Goal: Find specific fact

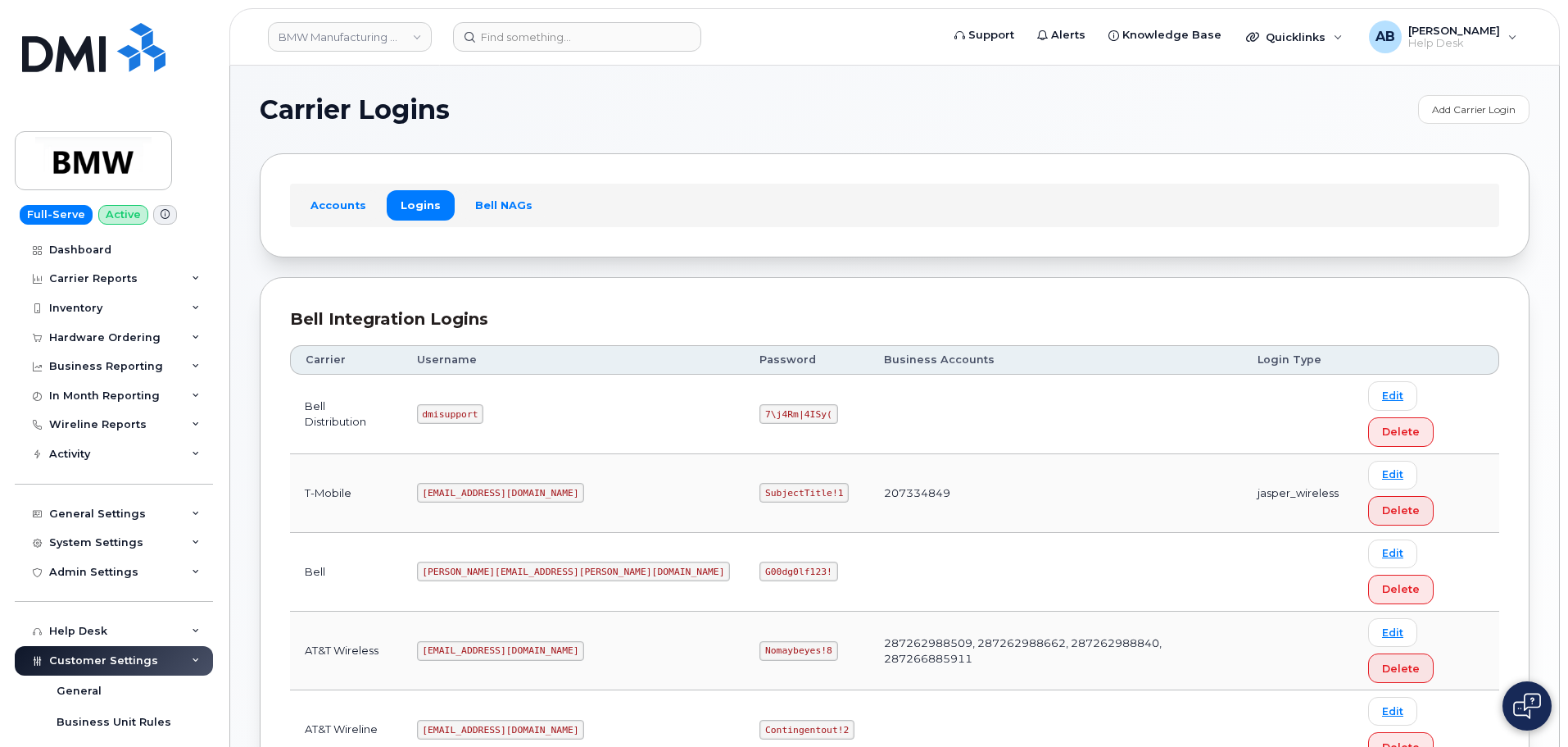
scroll to position [116, 0]
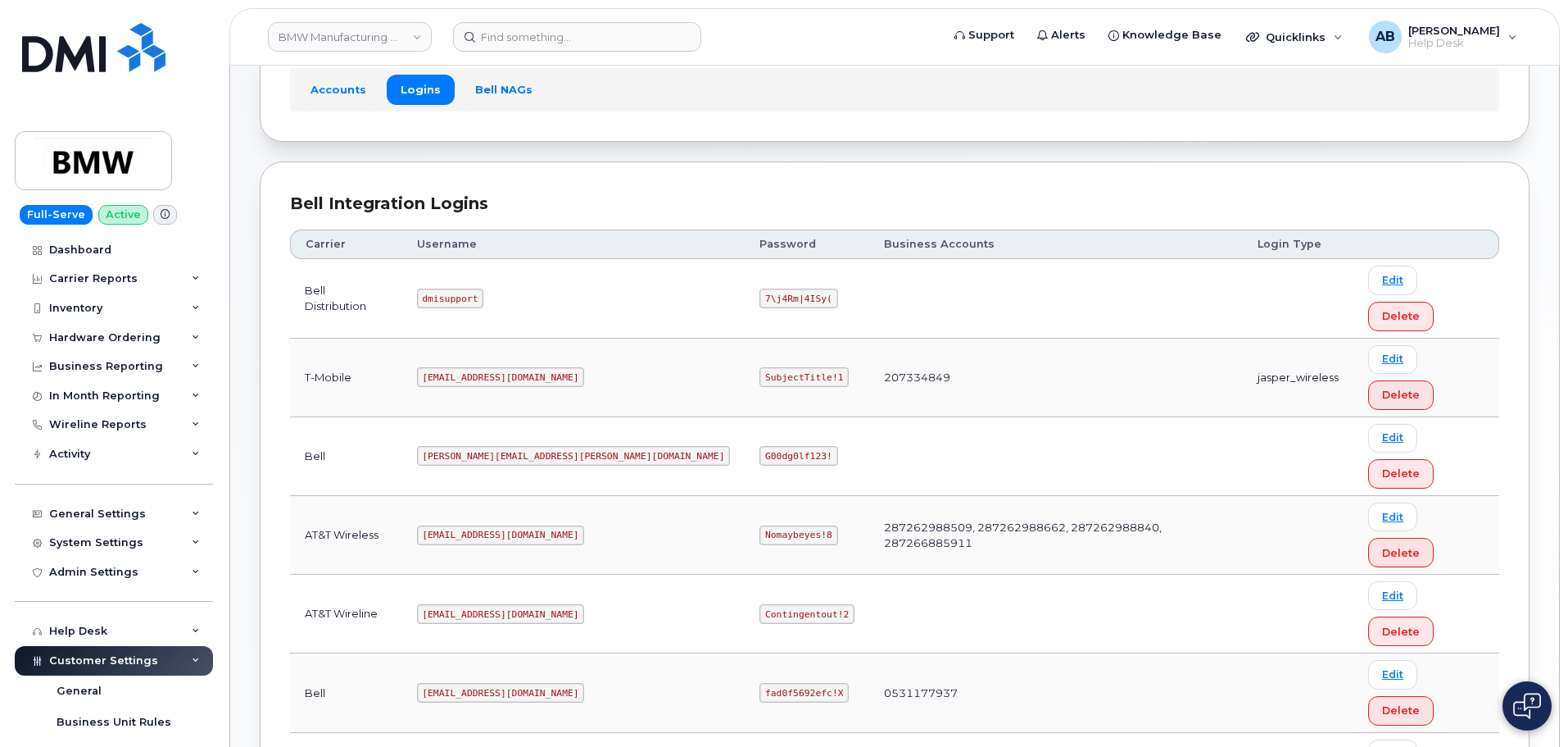
copy code "MS-BMW@dminc.com"
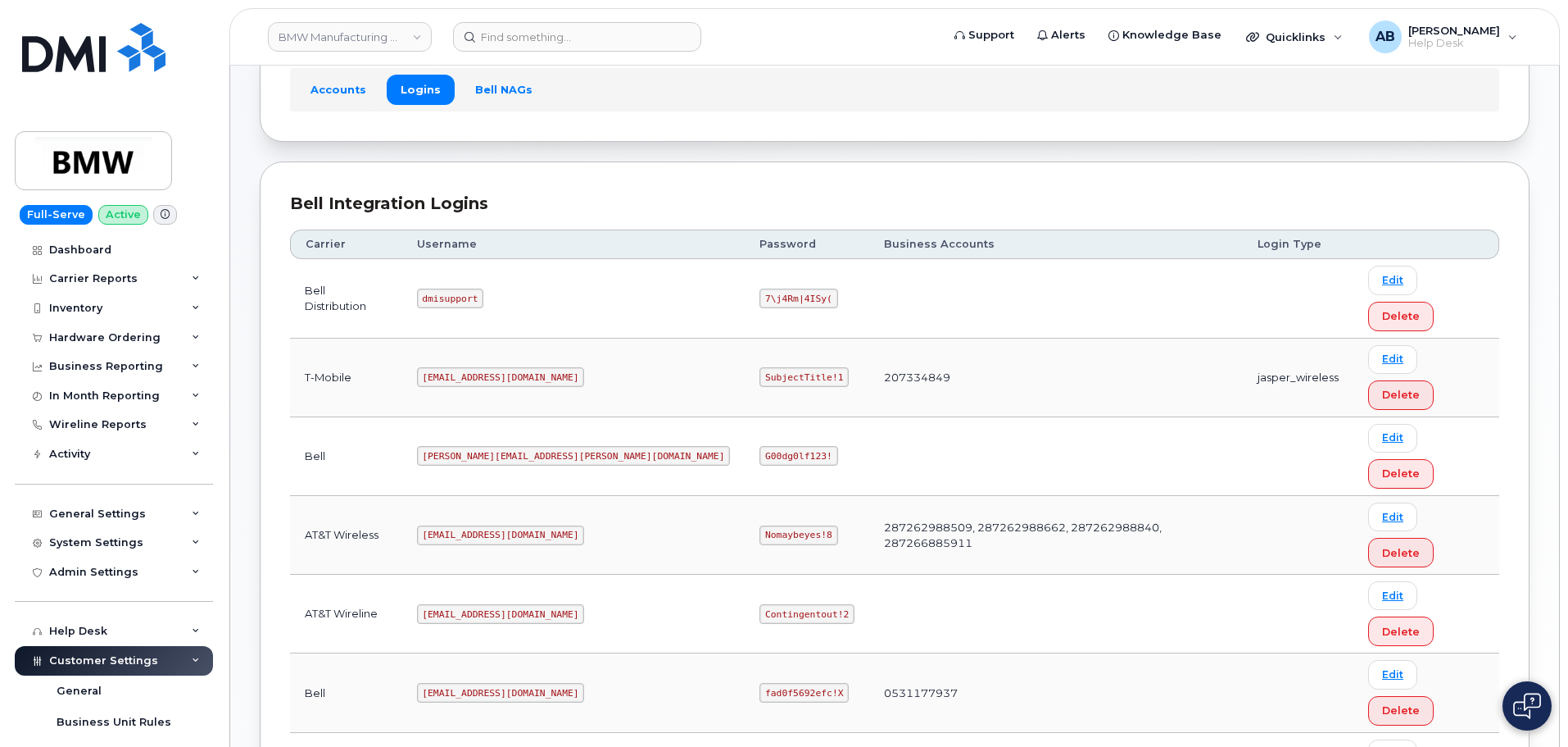
drag, startPoint x: 439, startPoint y: 173, endPoint x: 403, endPoint y: 97, distance: 84.1
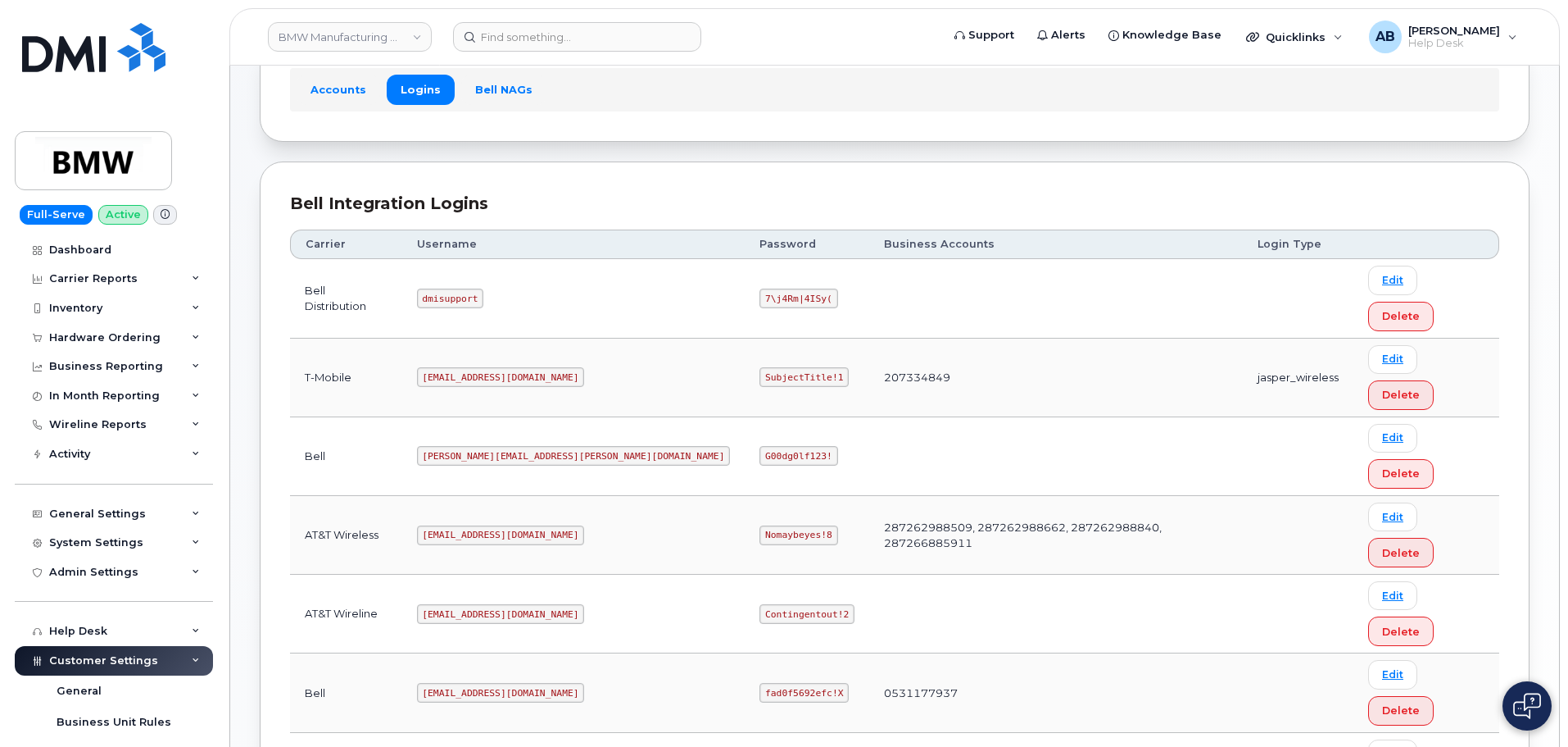
click at [439, 173] on div "Bell Integration Logins Carrier Username Password Business Accounts Login Type …" at bounding box center [895, 547] width 1270 height 773
